Goal: Find contact information: Find contact information

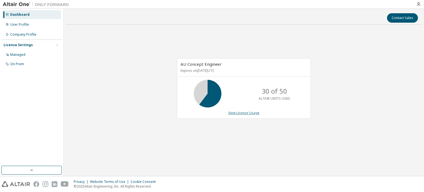
click at [246, 113] on link "View License Usage" at bounding box center [243, 112] width 31 height 5
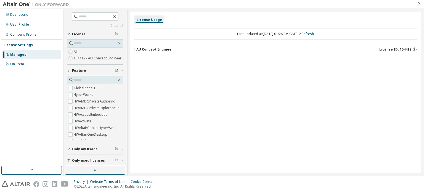
click at [23, 57] on div "Managed" at bounding box center [31, 54] width 59 height 9
click at [23, 23] on div "User Profile" at bounding box center [19, 24] width 19 height 4
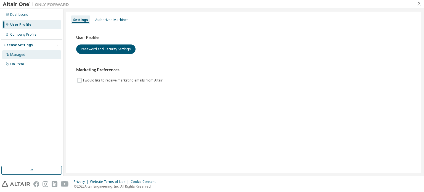
click at [33, 56] on div "Managed" at bounding box center [31, 54] width 59 height 9
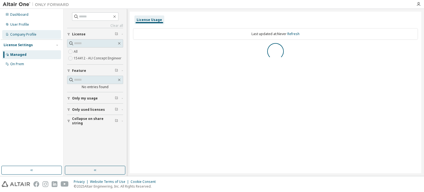
click at [34, 35] on div "Company Profile" at bounding box center [23, 34] width 26 height 4
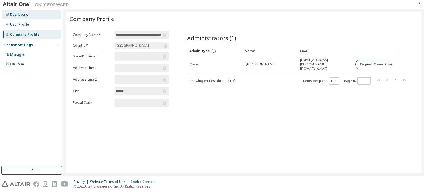
click at [30, 12] on div "Dashboard" at bounding box center [31, 14] width 59 height 9
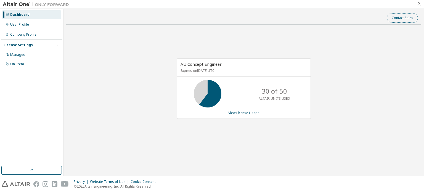
click at [401, 15] on button "Contact Sales" at bounding box center [402, 17] width 31 height 9
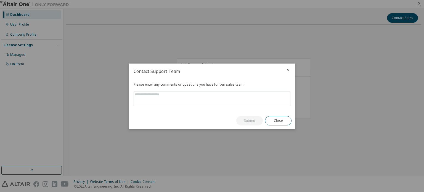
click at [291, 67] on div at bounding box center [287, 70] width 13 height 14
click at [287, 70] on icon "close" at bounding box center [288, 70] width 4 height 4
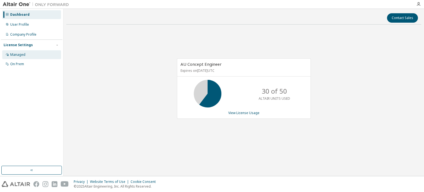
click at [18, 53] on div "Managed" at bounding box center [17, 54] width 15 height 4
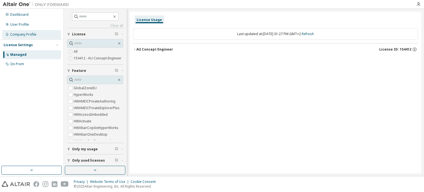
click at [24, 35] on div "Company Profile" at bounding box center [23, 34] width 26 height 4
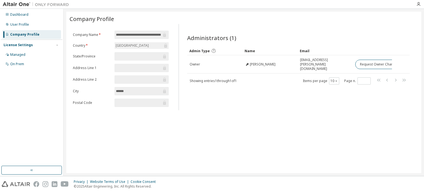
click at [26, 34] on div "Company Profile" at bounding box center [24, 34] width 29 height 4
click at [277, 131] on div "**********" at bounding box center [243, 92] width 355 height 161
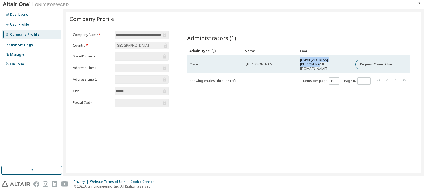
drag, startPoint x: 300, startPoint y: 62, endPoint x: 347, endPoint y: 64, distance: 46.7
click at [347, 64] on div "dominik.becht@siemens.com" at bounding box center [325, 64] width 50 height 13
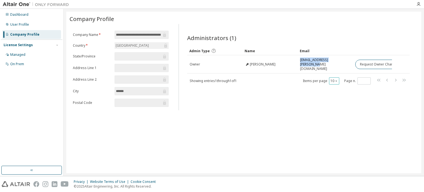
copy span "dominik.becht@siemens.com"
click at [245, 103] on div "Administrators (1) Clear Load Save Save As Field Operator Value Select filter S…" at bounding box center [298, 68] width 236 height 83
